Goal: Information Seeking & Learning: Learn about a topic

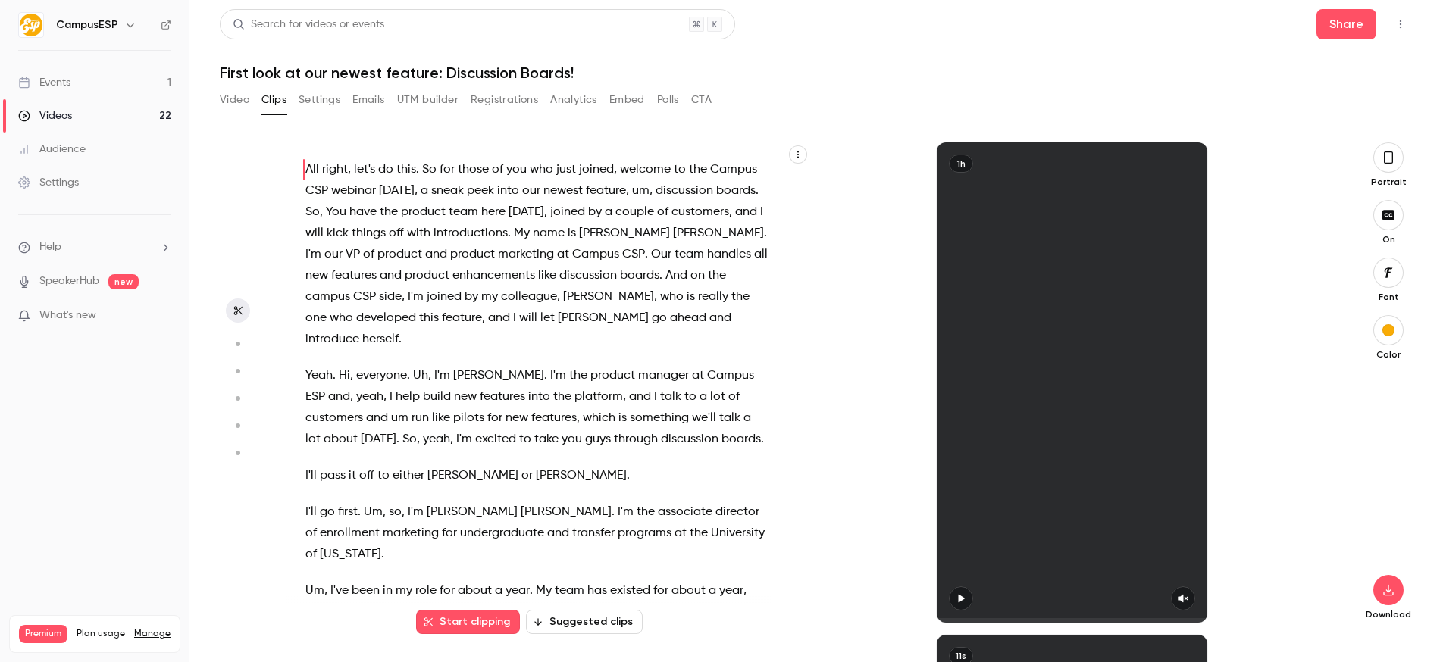
click at [280, 102] on button "Clips" at bounding box center [273, 100] width 25 height 24
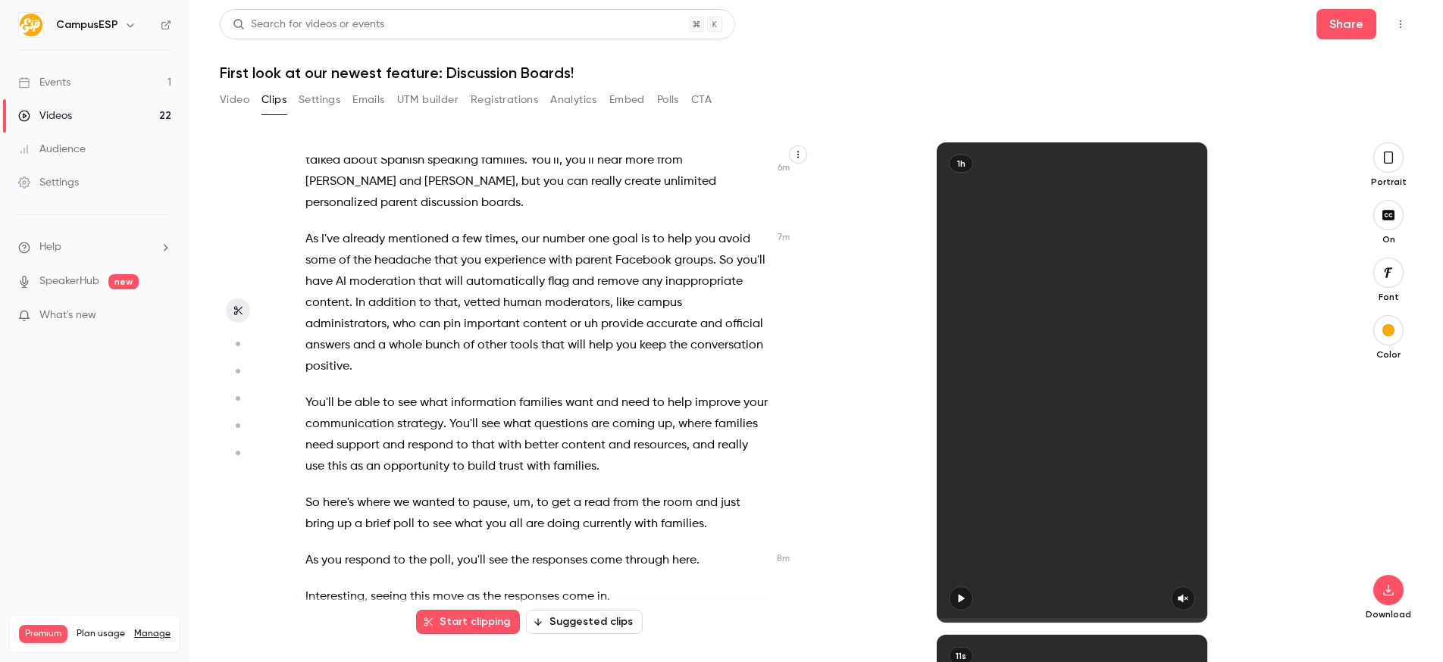
scroll to position [2382, 0]
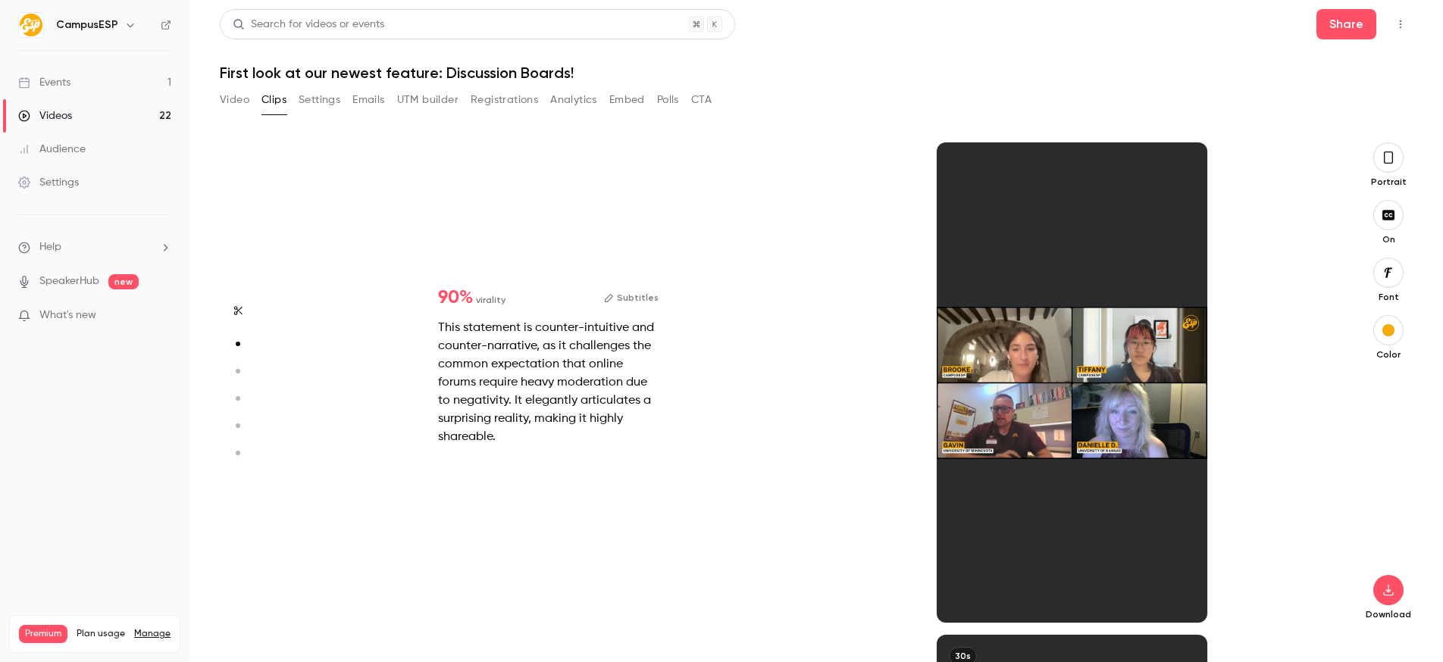
scroll to position [492, 0]
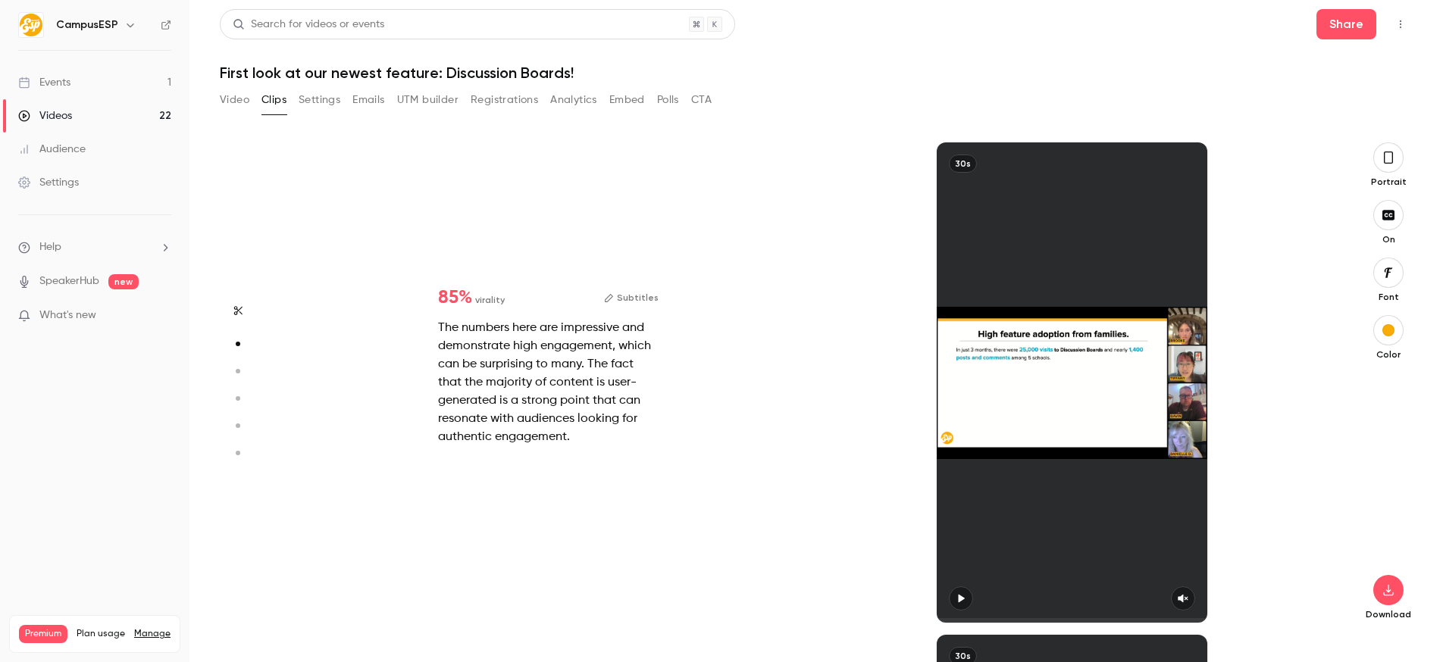
type input "*"
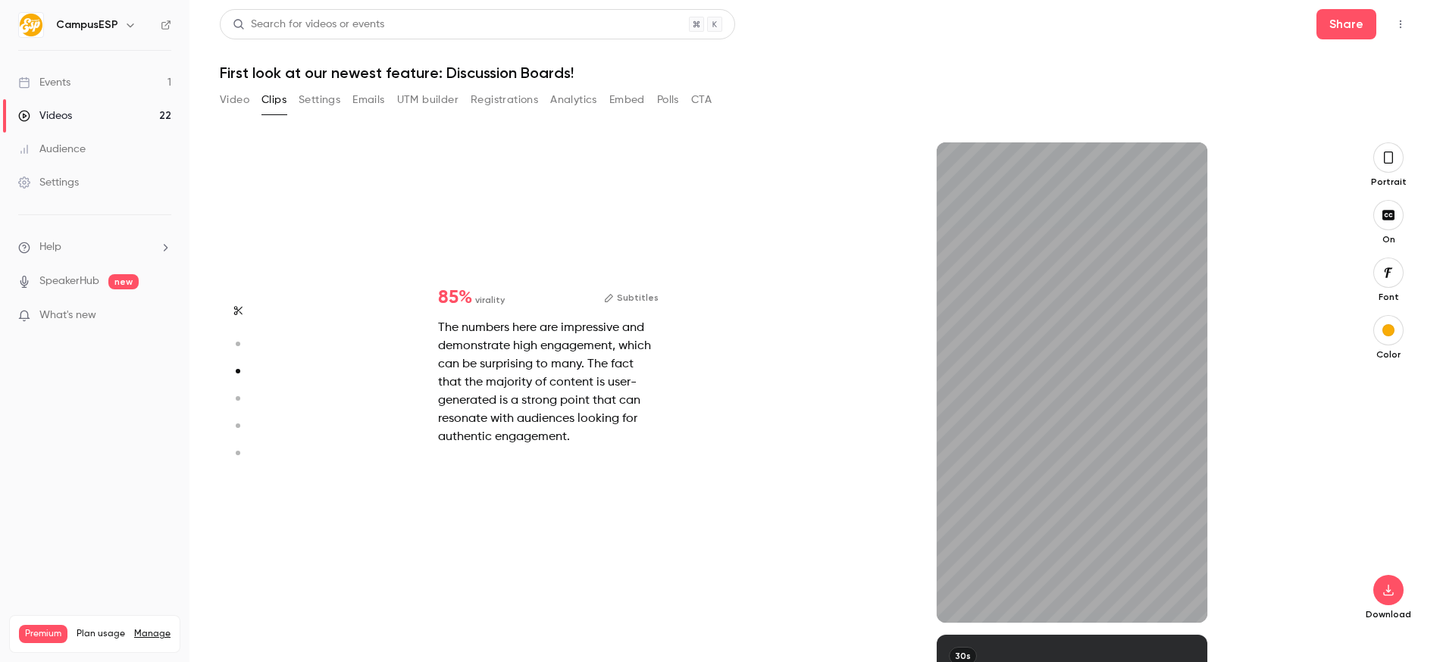
scroll to position [985, 0]
click at [1041, 517] on div "30s" at bounding box center [1071, 382] width 270 height 480
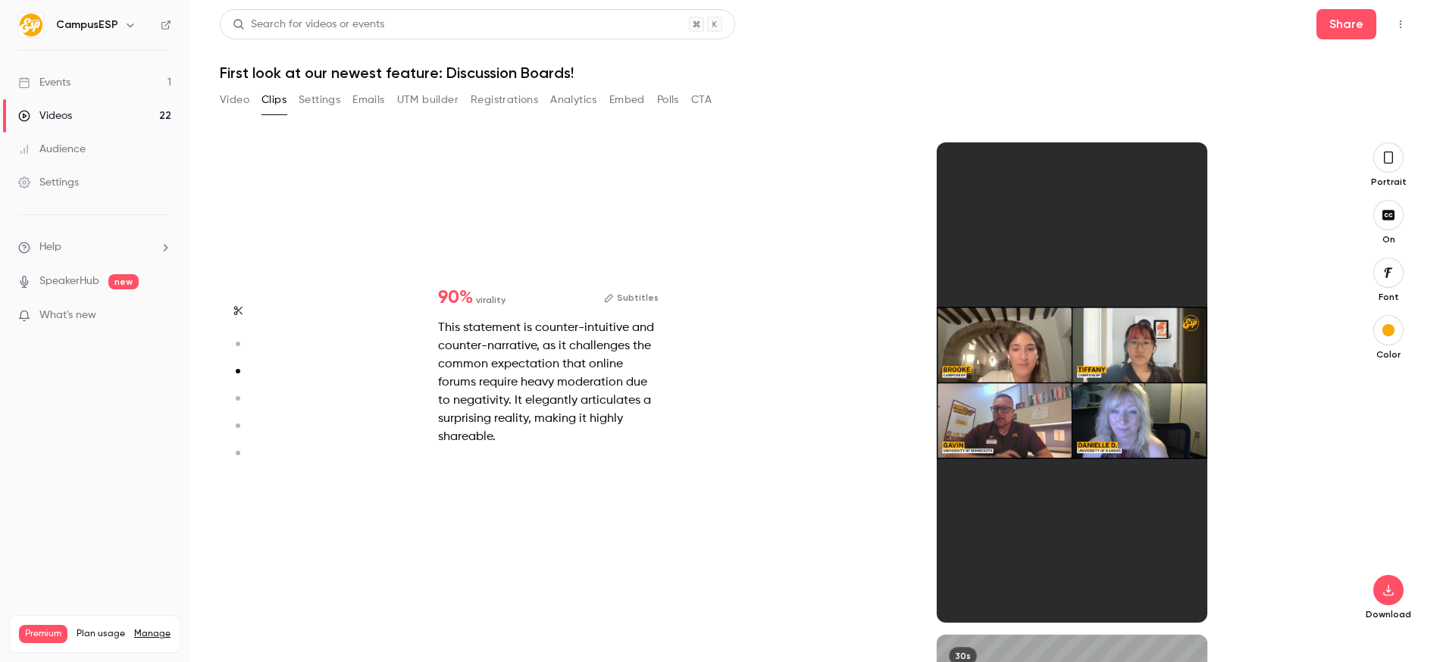
type input "*"
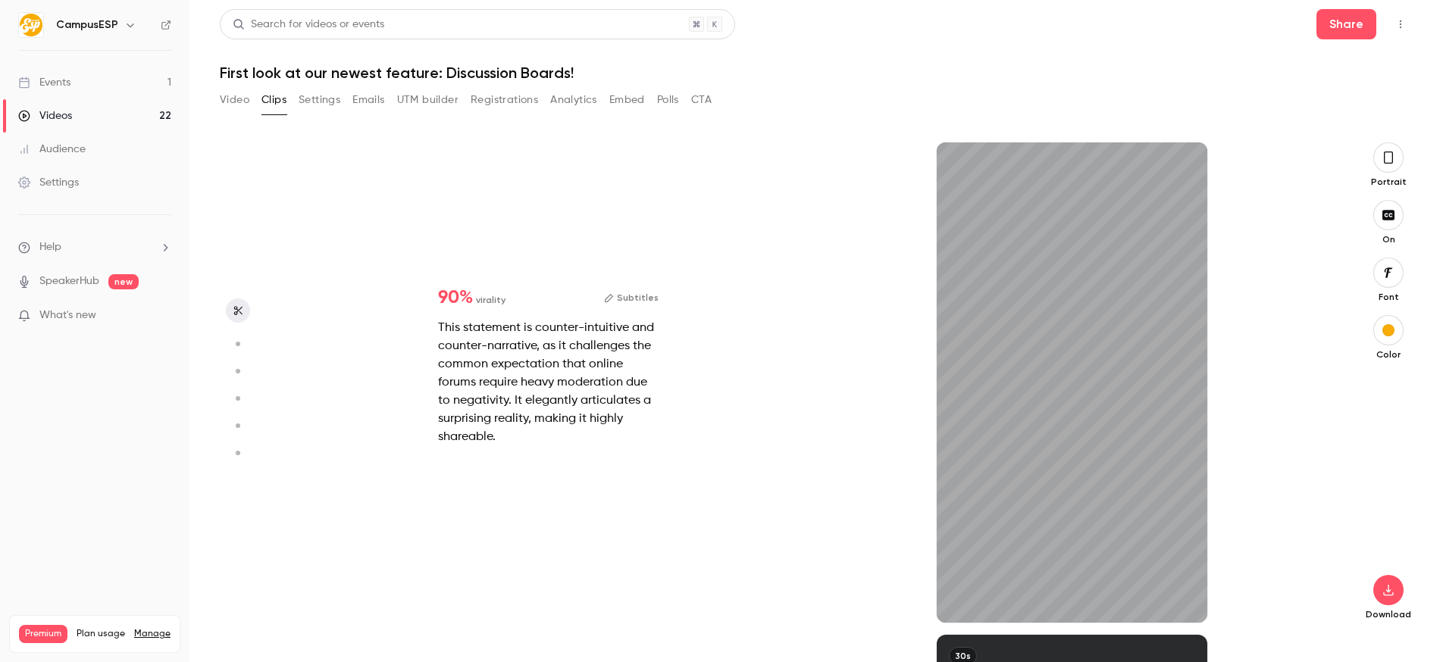
scroll to position [2, 0]
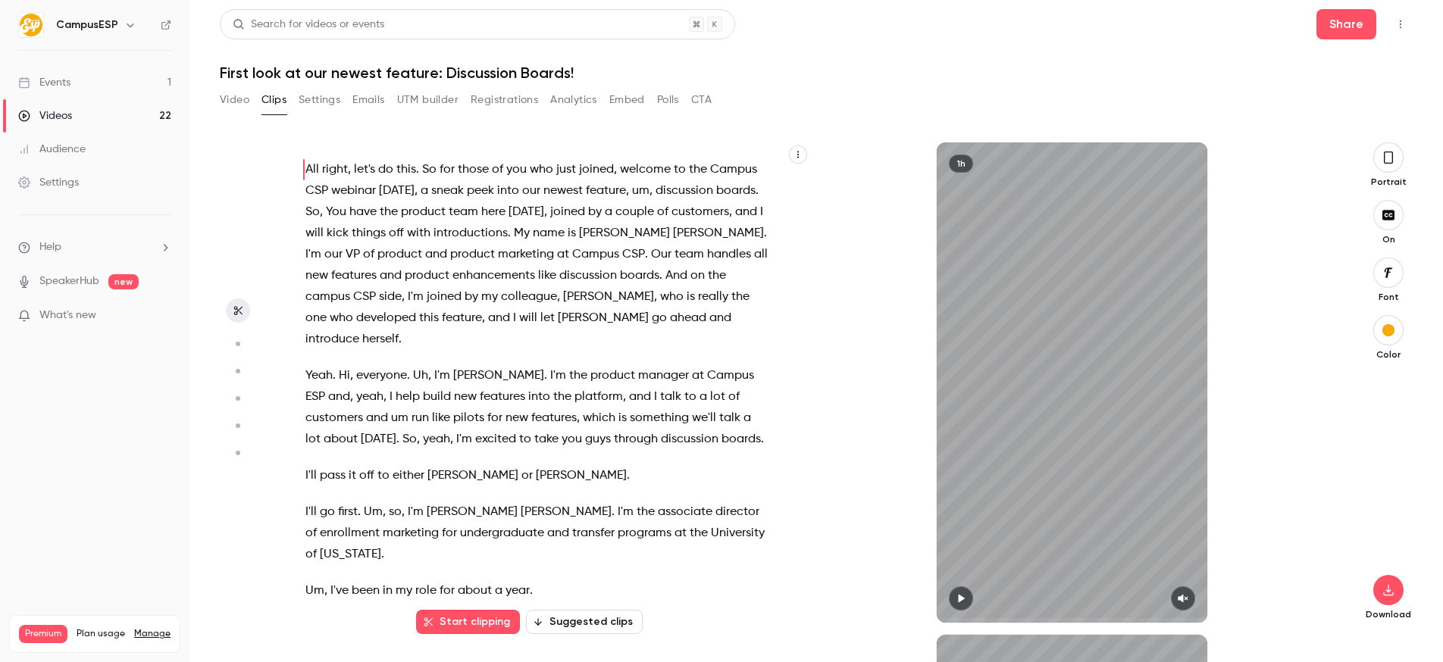
type input "*"
click at [825, 327] on div "1h" at bounding box center [1072, 382] width 524 height 480
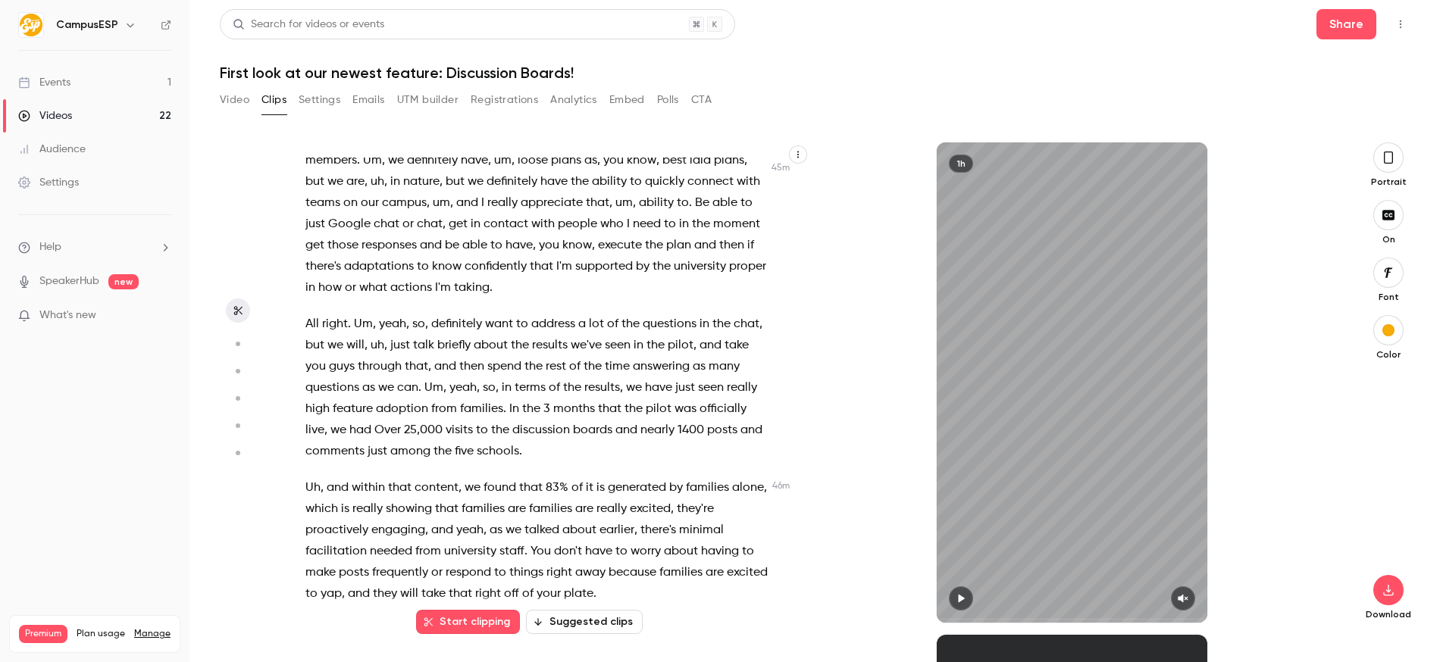
scroll to position [14262, 0]
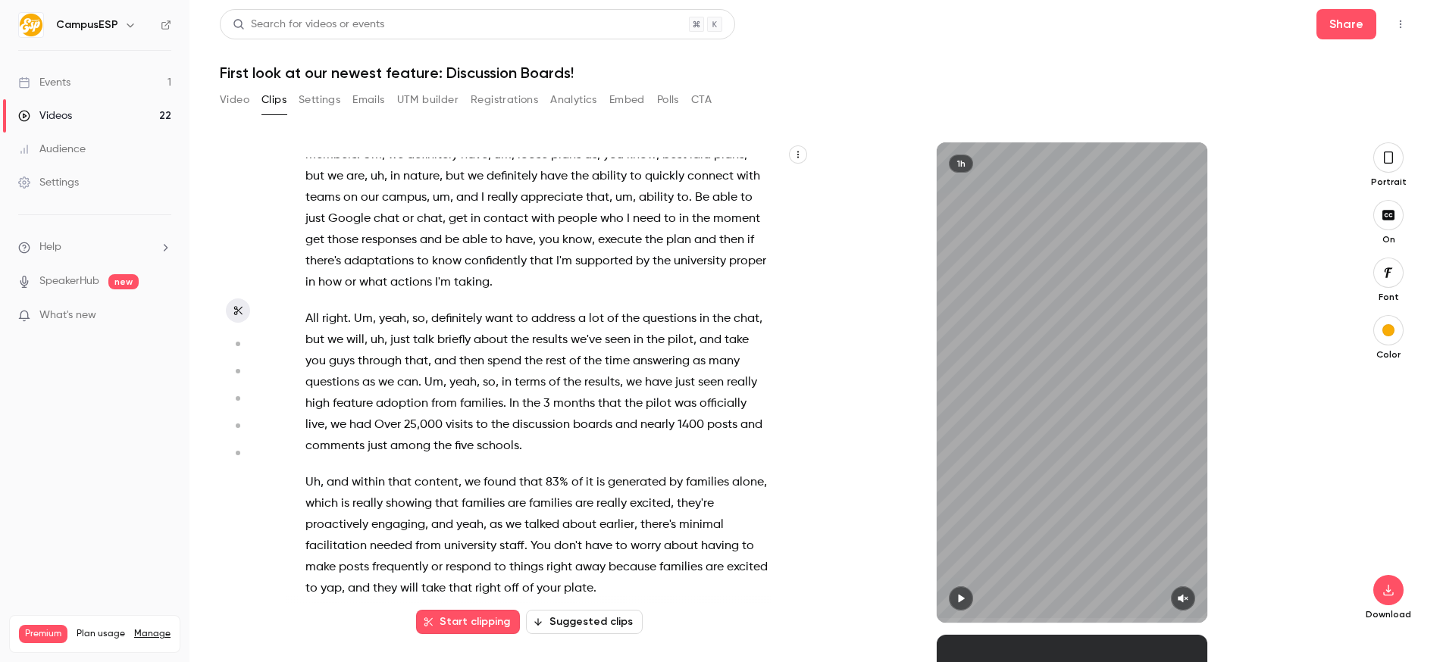
drag, startPoint x: 508, startPoint y: 211, endPoint x: 694, endPoint y: 472, distance: 321.0
click at [694, 472] on div "All right , let's do this . So for those of you who just joined , welcome to th…" at bounding box center [544, 390] width 516 height 465
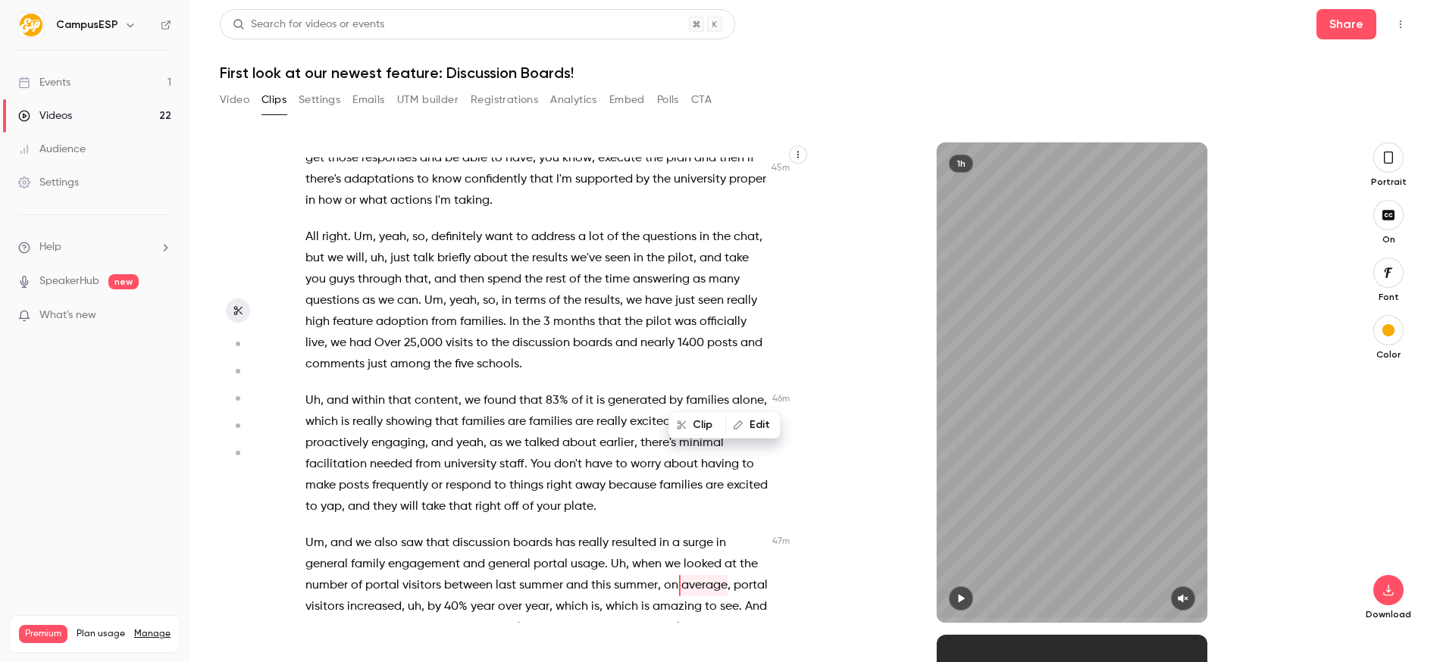
scroll to position [14348, 0]
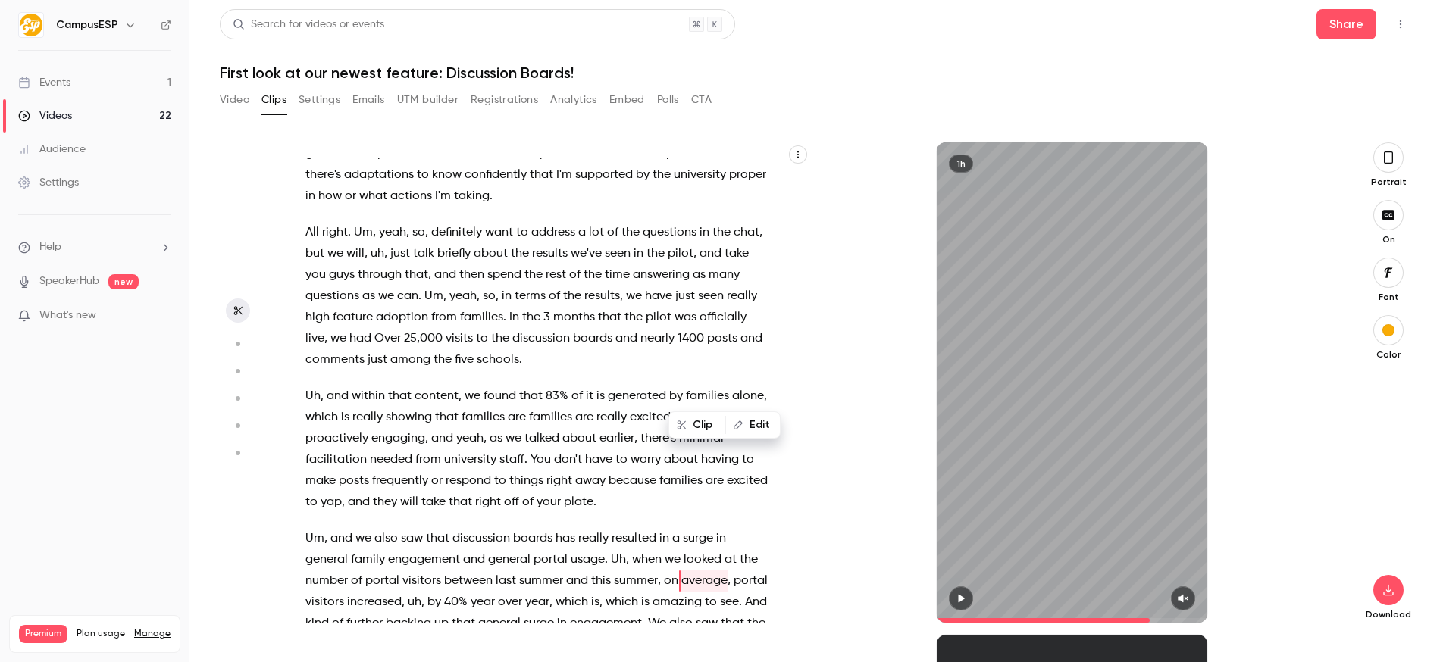
click at [611, 386] on p "Uh , and within that content , we found that 83% of it is generated by families…" at bounding box center [536, 449] width 463 height 127
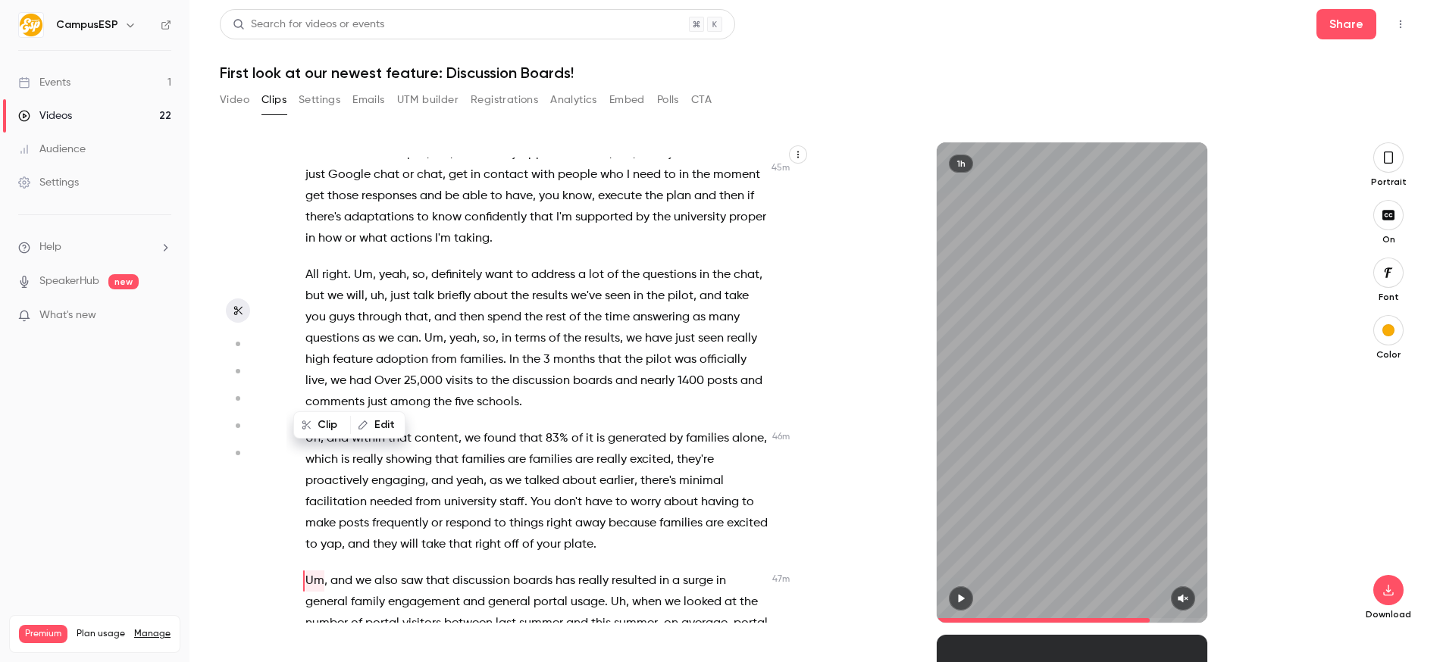
type input "******"
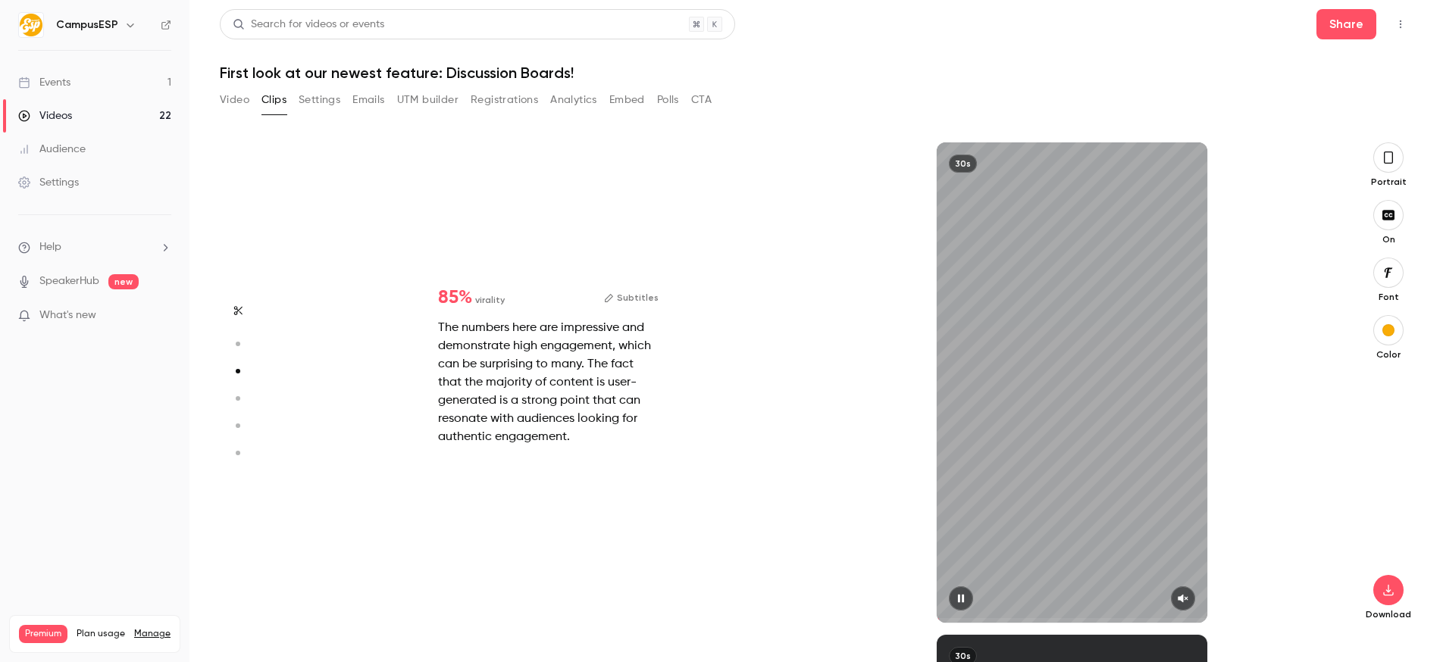
scroll to position [985, 0]
drag, startPoint x: 960, startPoint y: 620, endPoint x: 1084, endPoint y: 610, distance: 124.6
click at [1112, 614] on span at bounding box center [1071, 620] width 270 height 24
click at [963, 593] on icon "button" at bounding box center [961, 598] width 12 height 11
click at [955, 602] on icon "button" at bounding box center [961, 598] width 12 height 11
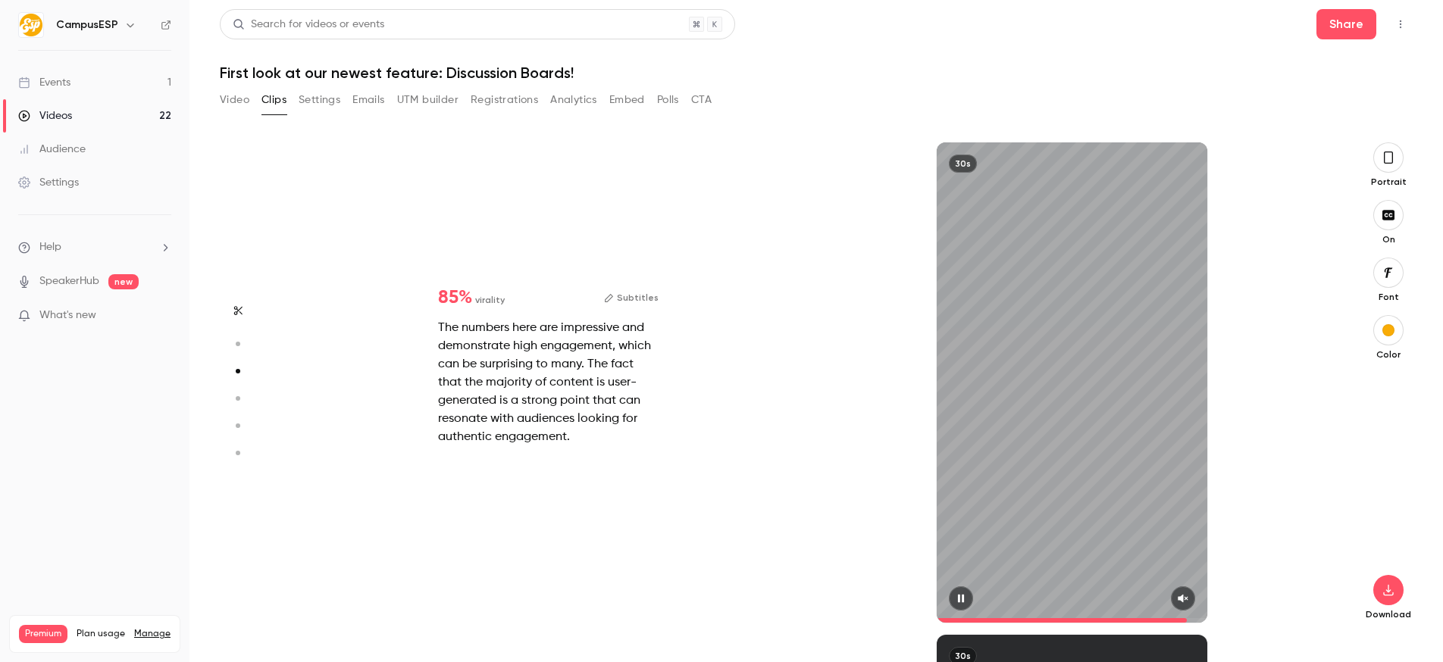
click at [964, 603] on icon "button" at bounding box center [961, 598] width 12 height 11
type input "*"
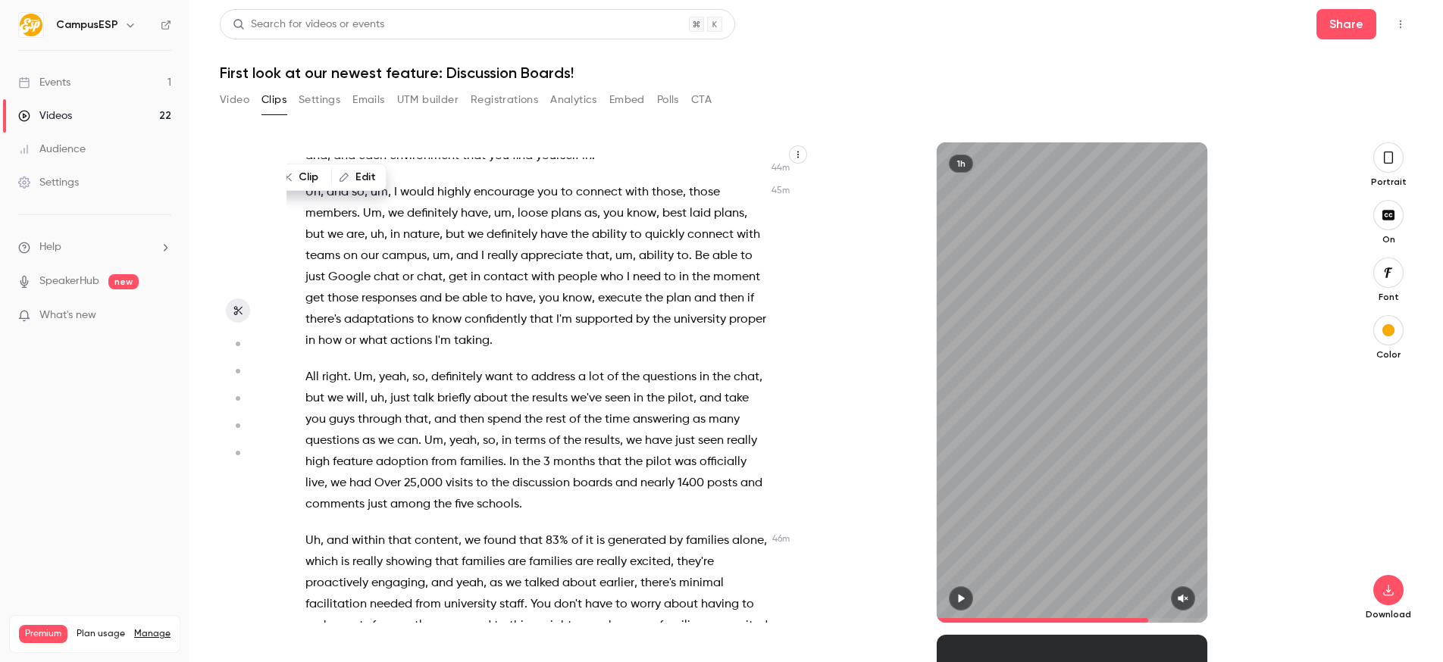
scroll to position [14202, 0]
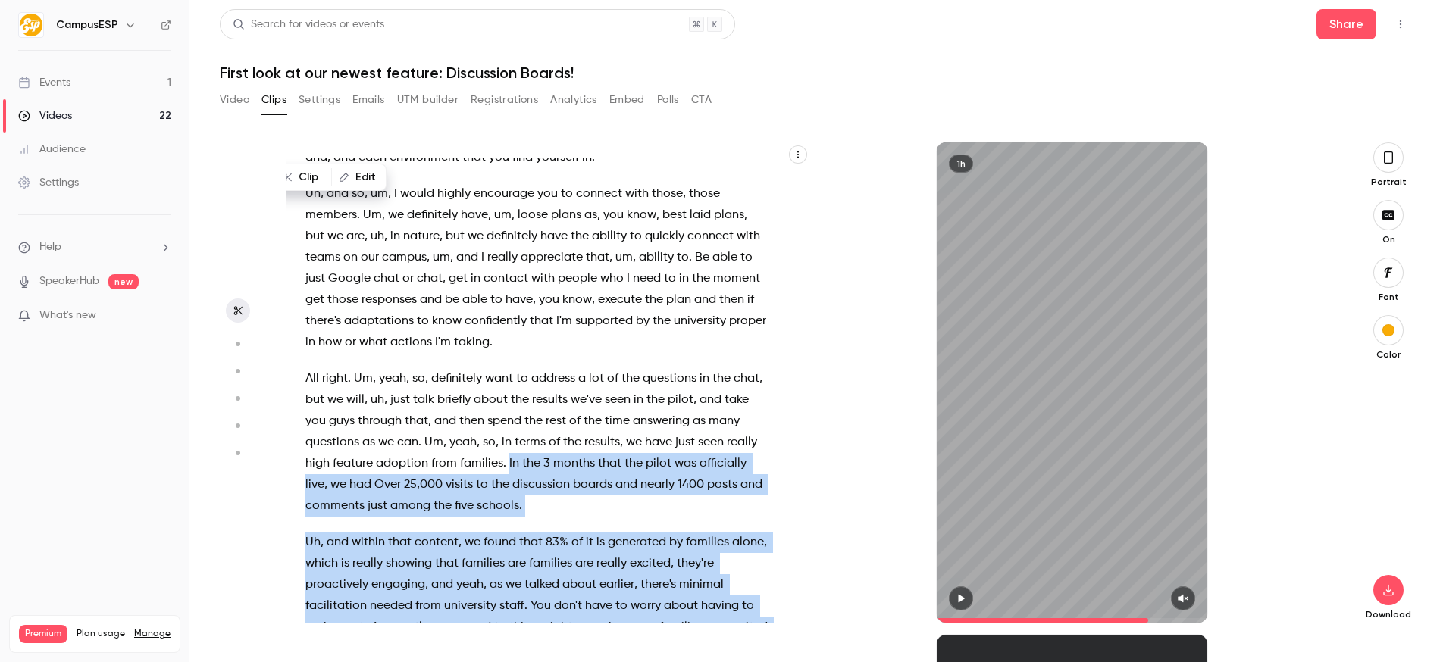
drag, startPoint x: 505, startPoint y: 271, endPoint x: 627, endPoint y: 460, distance: 224.2
click at [627, 460] on div "All right , let's do this . So for those of you who just joined , welcome to th…" at bounding box center [544, 390] width 516 height 465
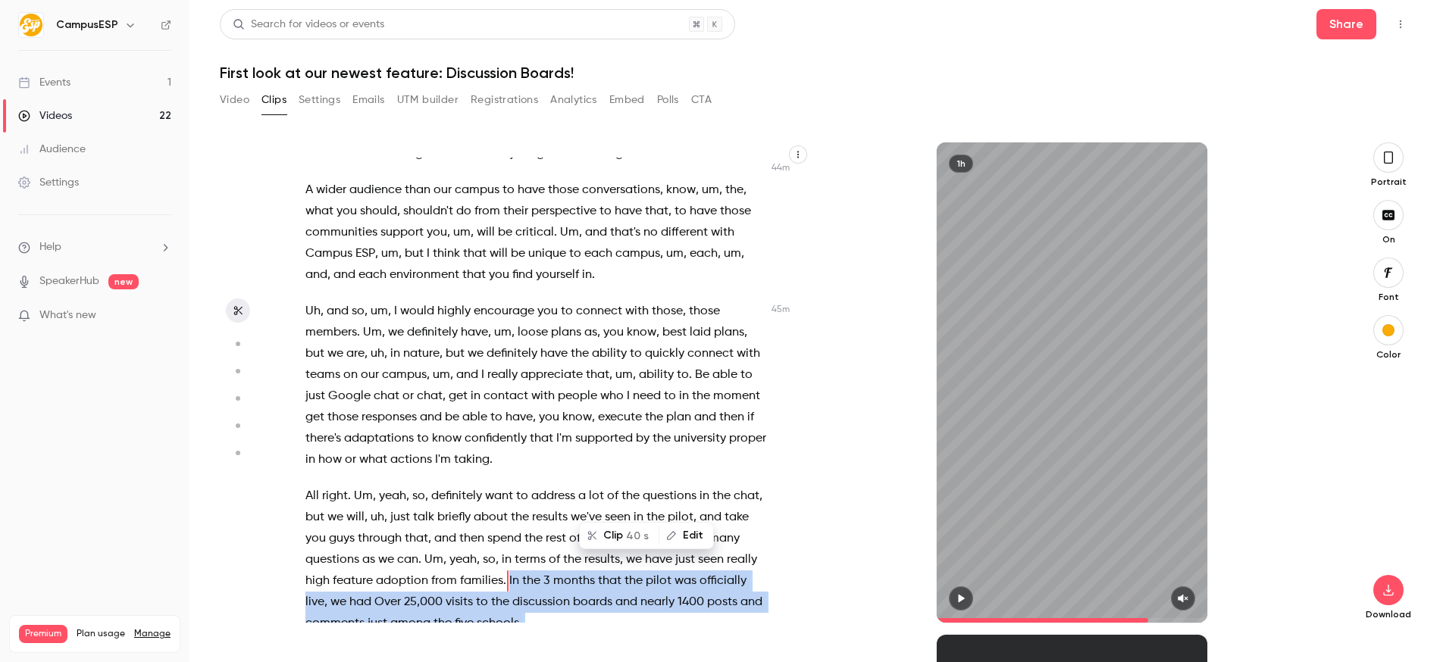
copy div "In the 3 months that the pilot was officially live , we had Over 25,000 visits …"
type input "******"
